Goal: Navigation & Orientation: Find specific page/section

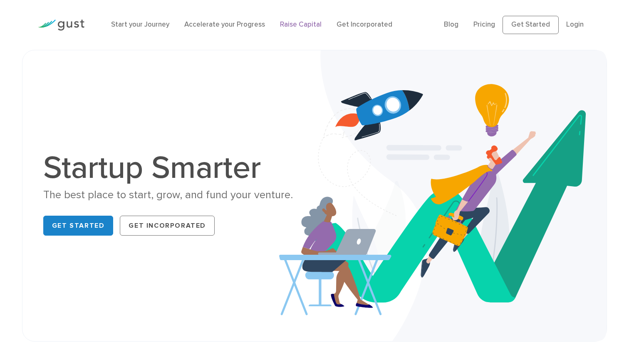
click at [309, 27] on link "Raise Capital" at bounding box center [301, 24] width 42 height 8
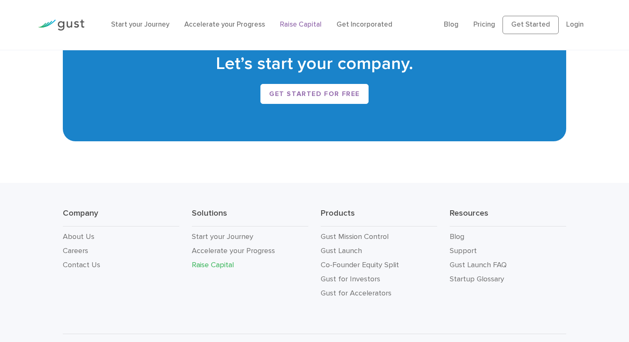
scroll to position [1474, 0]
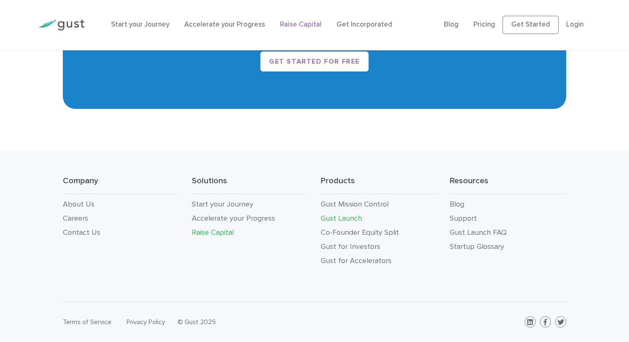
click at [337, 221] on link "Gust Launch" at bounding box center [341, 218] width 41 height 9
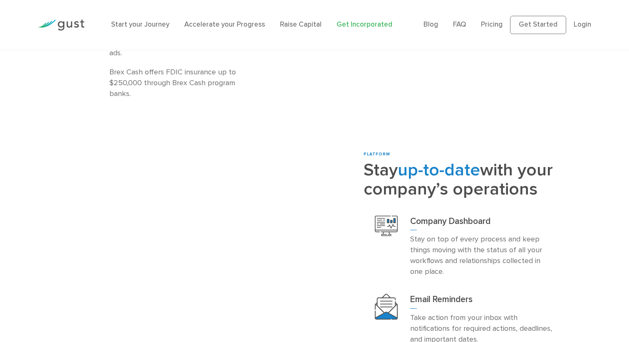
scroll to position [1452, 0]
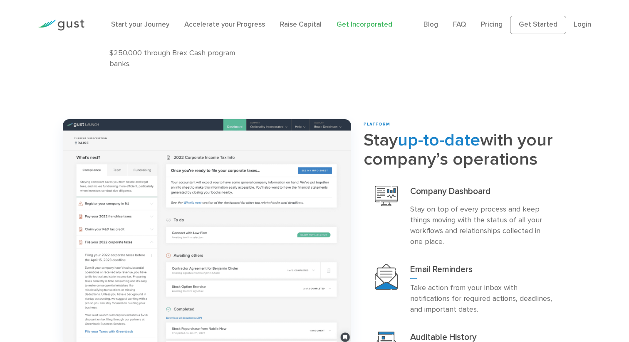
click at [72, 27] on img at bounding box center [61, 25] width 47 height 11
